Goal: Information Seeking & Learning: Learn about a topic

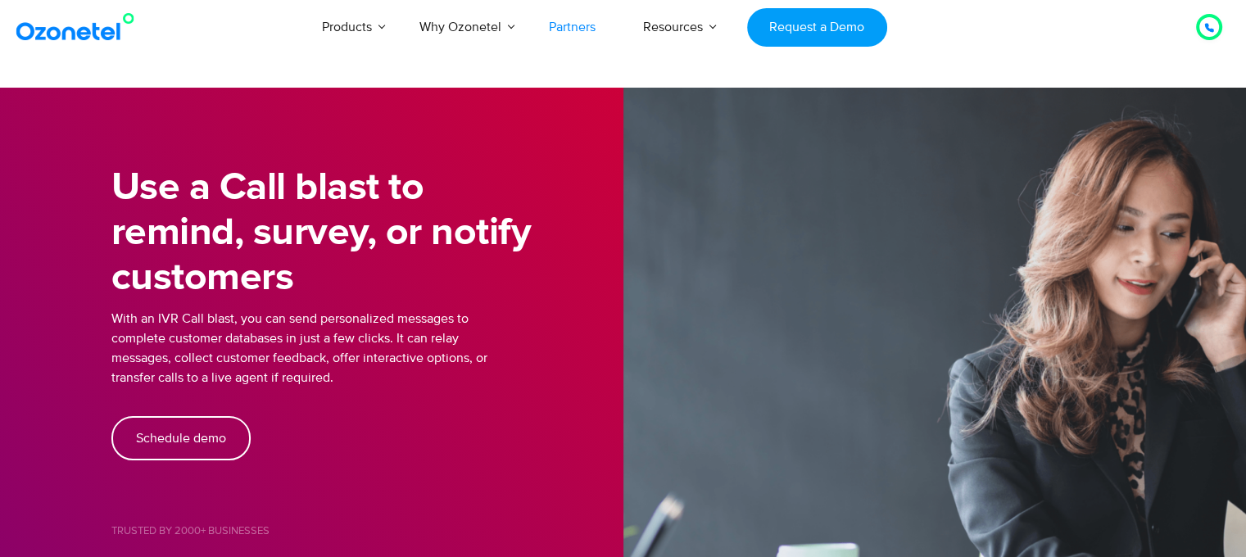
click at [559, 20] on link "Partners" at bounding box center [572, 27] width 94 height 54
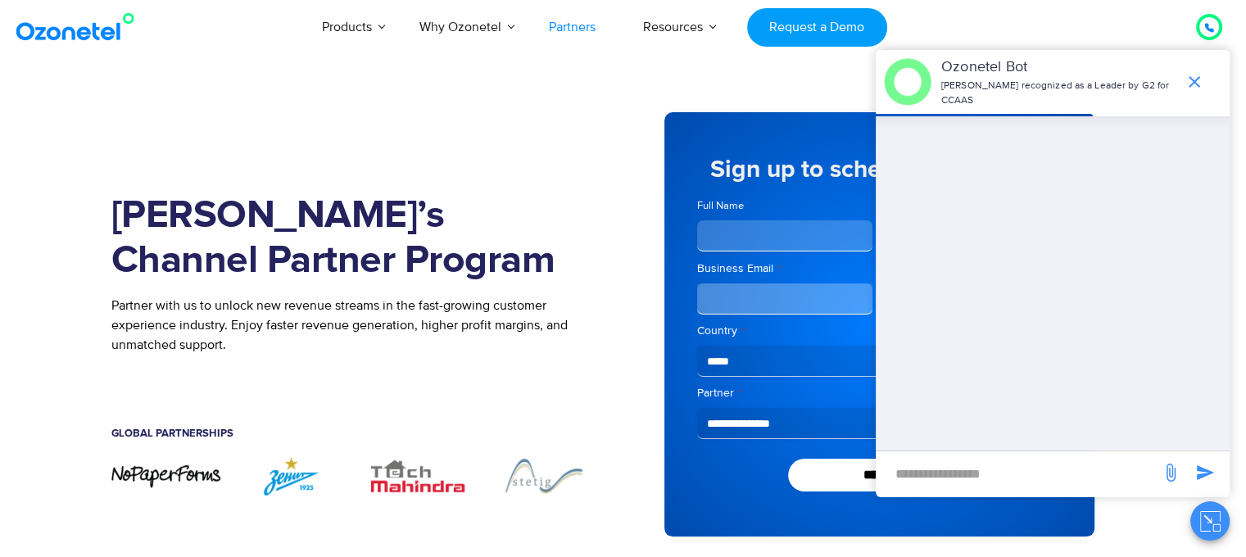
click at [56, 100] on section "Join Ozonetel’s Channel Partner Program Partner with us to unlock new revenue s…" at bounding box center [623, 324] width 1246 height 473
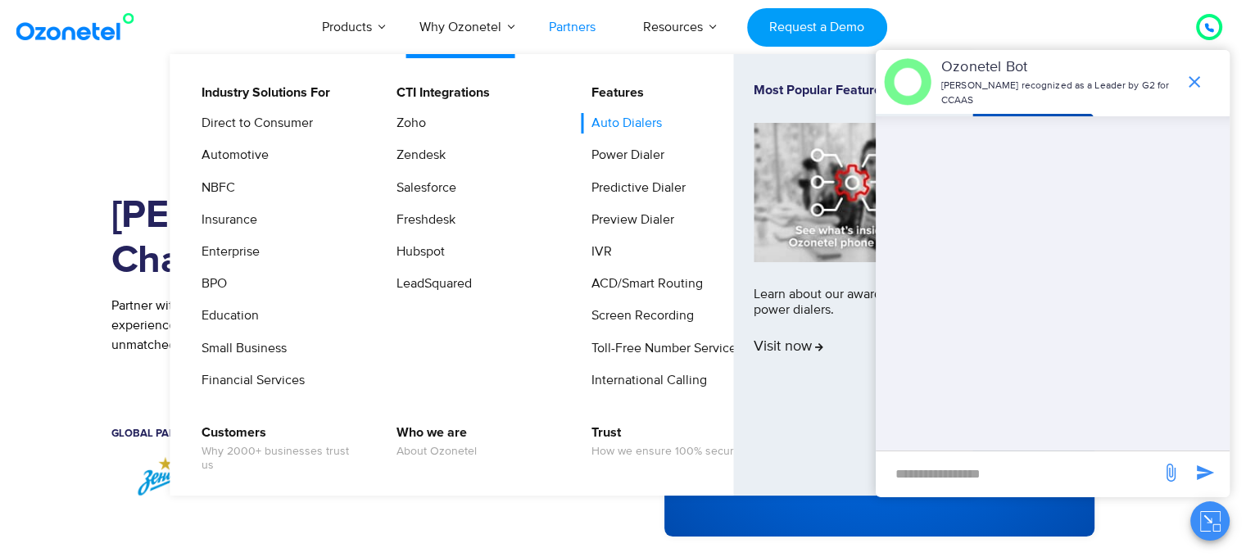
click at [612, 126] on link "Auto Dialers" at bounding box center [623, 123] width 84 height 20
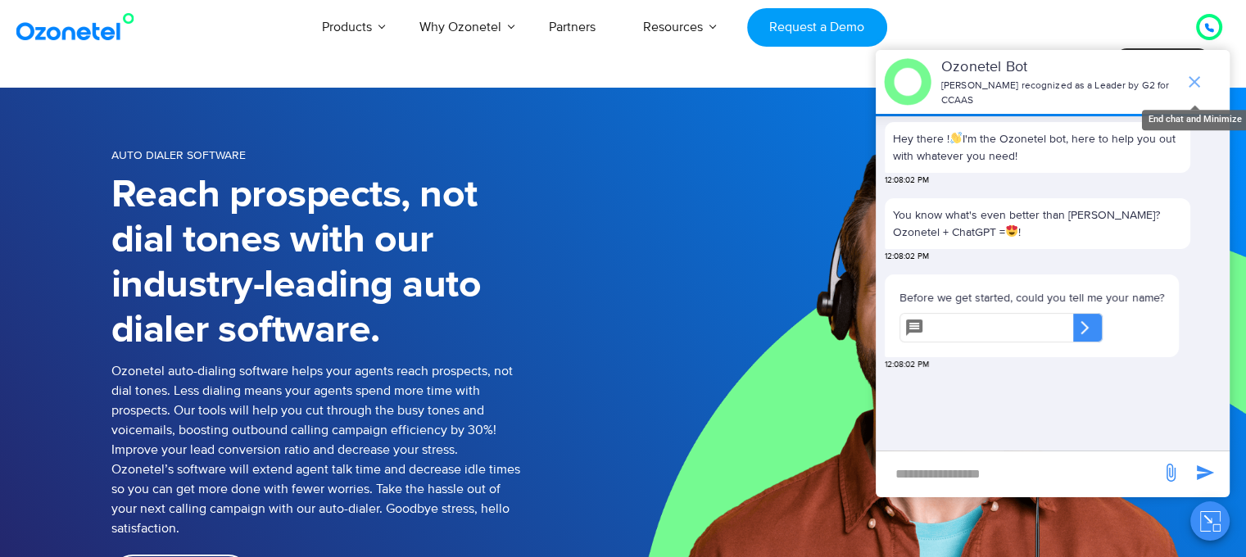
click at [1199, 72] on icon "end chat or minimize" at bounding box center [1195, 82] width 20 height 20
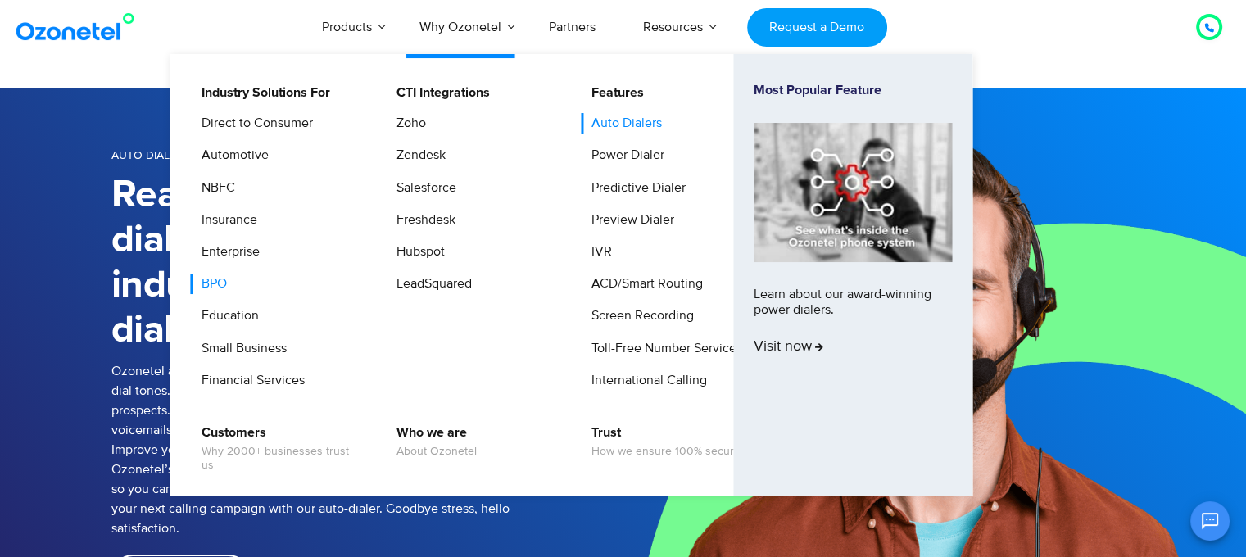
click at [215, 286] on link "BPO" at bounding box center [210, 284] width 39 height 20
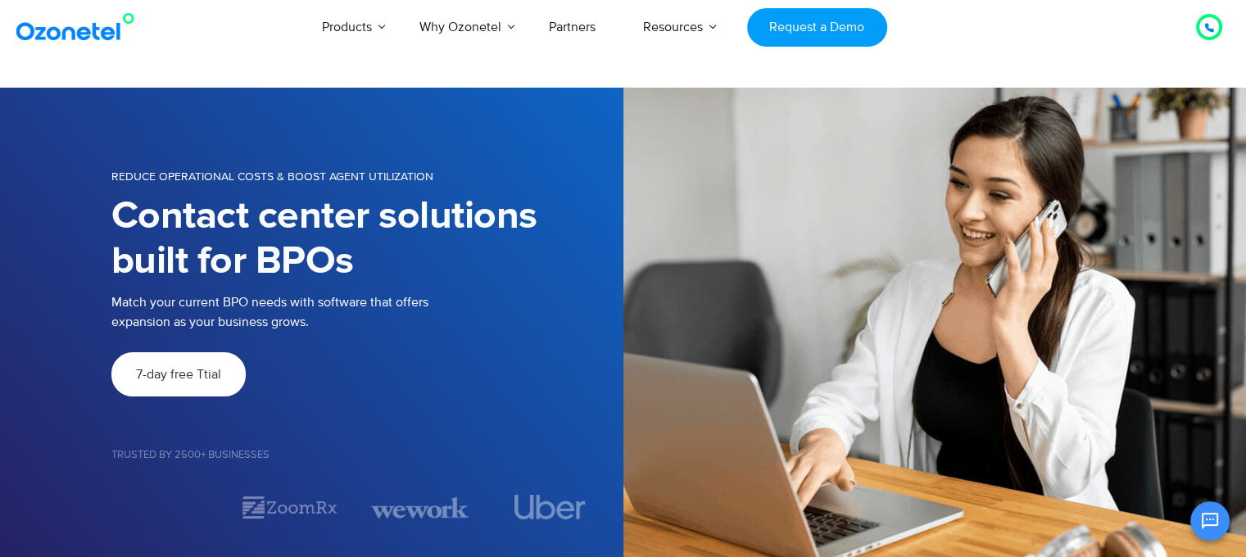
scroll to position [199, 0]
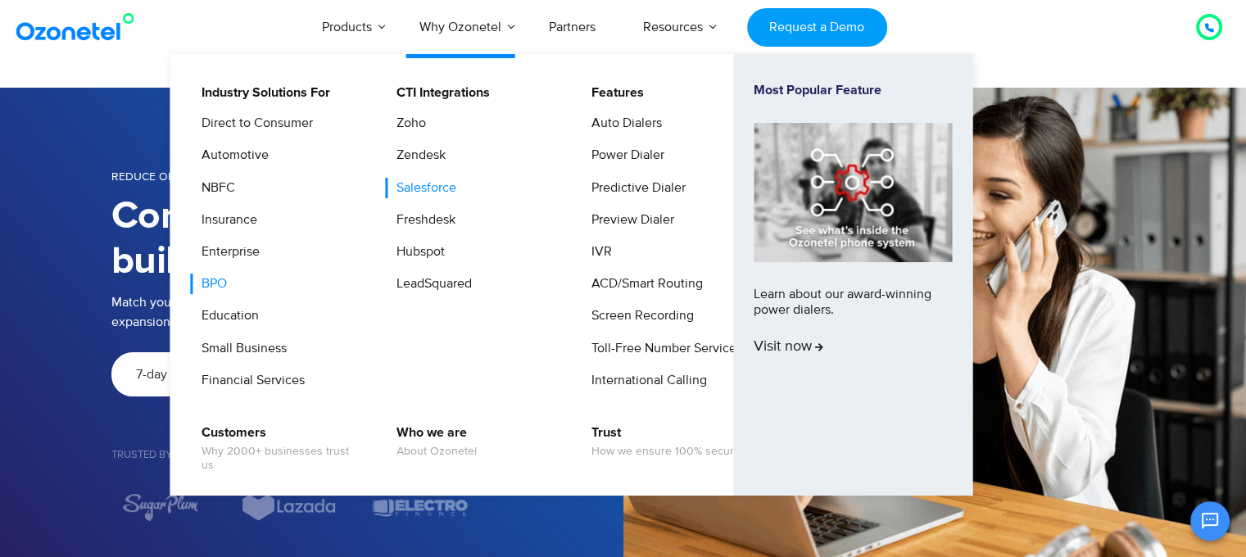
click at [417, 188] on link "Salesforce" at bounding box center [422, 188] width 73 height 20
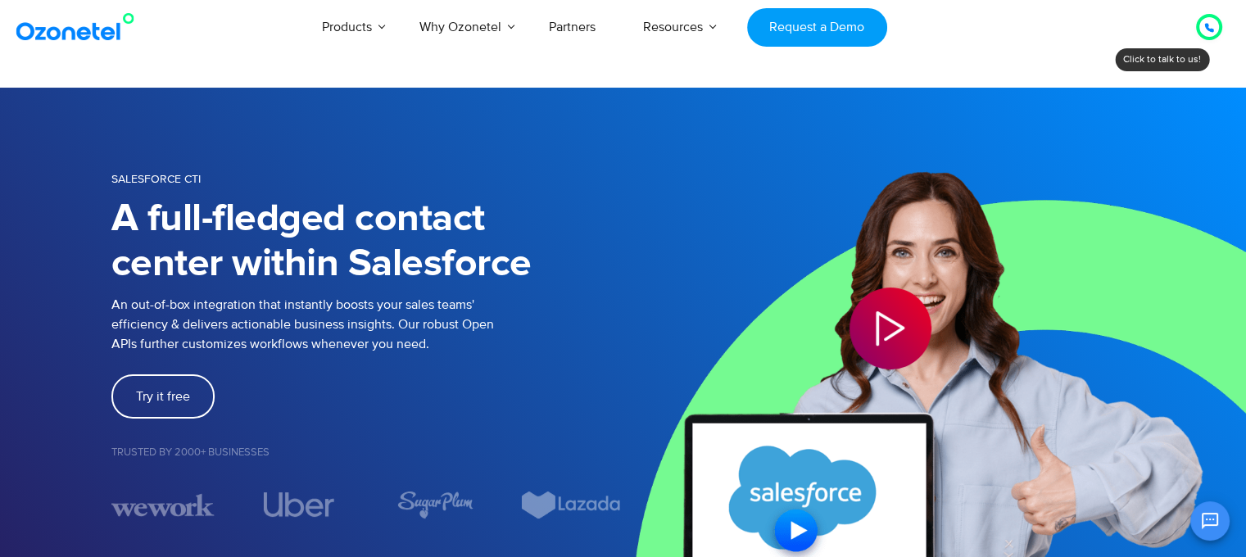
click at [185, 9] on div at bounding box center [114, 27] width 204 height 38
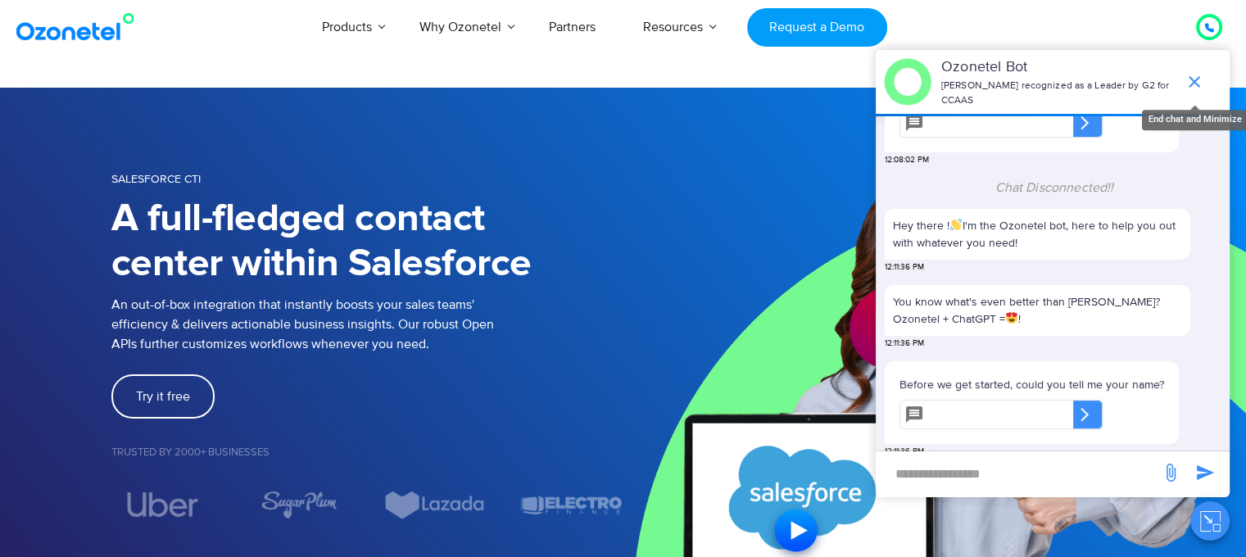
click at [1193, 76] on icon "end chat or minimize" at bounding box center [1194, 81] width 11 height 11
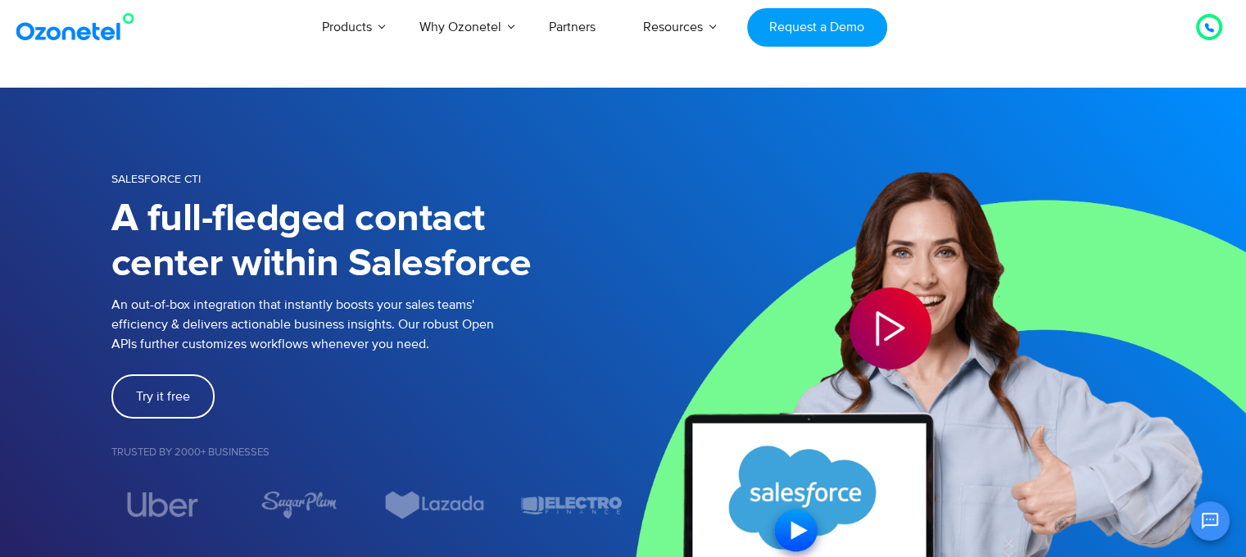
scroll to position [229, 0]
